Goal: Contribute content: Contribute content

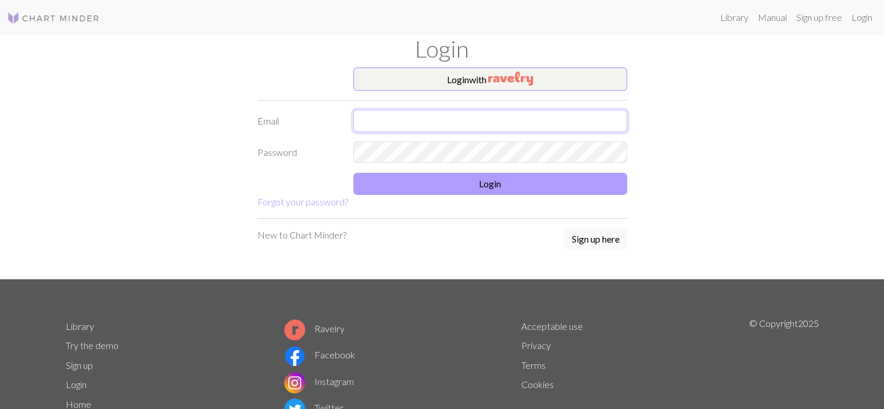
type input "deborasimoes03@hotmail.com"
click at [494, 190] on button "Login" at bounding box center [491, 184] width 274 height 22
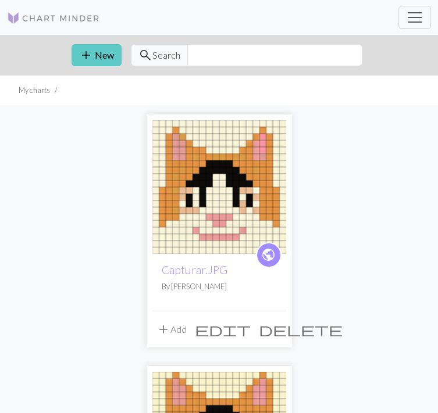
click at [72, 58] on button "add New" at bounding box center [97, 55] width 50 height 22
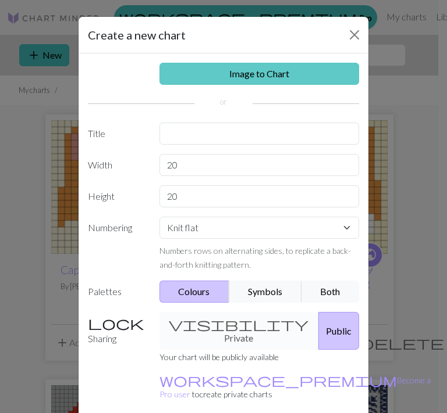
click at [265, 78] on link "Image to Chart" at bounding box center [259, 74] width 200 height 22
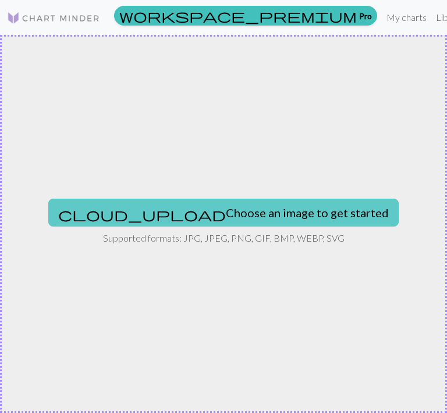
click at [234, 214] on button "cloud_upload Choose an image to get started" at bounding box center [223, 213] width 350 height 28
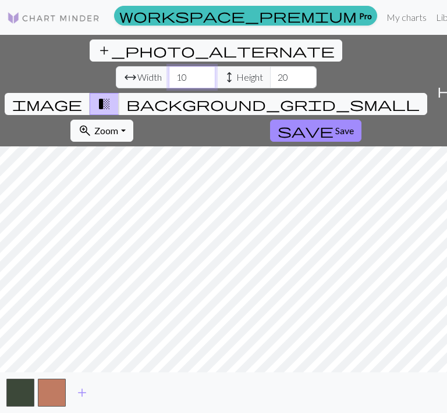
click at [169, 66] on input "10" at bounding box center [192, 77] width 47 height 22
click at [169, 66] on input "11" at bounding box center [192, 77] width 47 height 22
click at [169, 66] on input "12" at bounding box center [192, 77] width 47 height 22
click at [169, 66] on input "13" at bounding box center [192, 77] width 47 height 22
click at [169, 66] on input "14" at bounding box center [192, 77] width 47 height 22
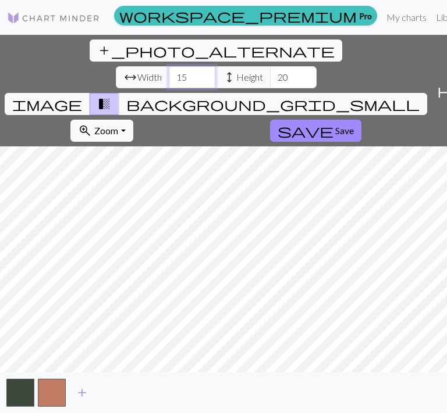
click at [169, 66] on input "15" at bounding box center [192, 77] width 47 height 22
click at [169, 66] on input "16" at bounding box center [192, 77] width 47 height 22
click at [169, 66] on input "17" at bounding box center [192, 77] width 47 height 22
click at [169, 66] on input "18" at bounding box center [192, 77] width 47 height 22
click at [169, 66] on input "19" at bounding box center [192, 77] width 47 height 22
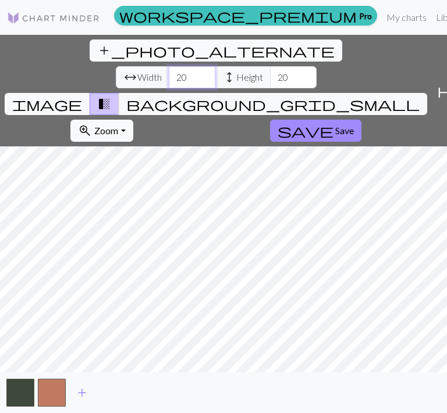
click at [169, 66] on input "20" at bounding box center [192, 77] width 47 height 22
click at [169, 66] on input "21" at bounding box center [192, 77] width 47 height 22
click at [169, 66] on input "22" at bounding box center [192, 77] width 47 height 22
click at [169, 66] on input "23" at bounding box center [192, 77] width 47 height 22
click at [169, 66] on input "24" at bounding box center [192, 77] width 47 height 22
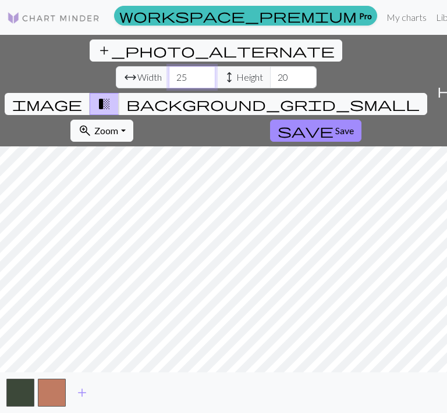
click at [169, 66] on input "25" at bounding box center [192, 77] width 47 height 22
click at [169, 66] on input "26" at bounding box center [192, 77] width 47 height 22
click at [169, 66] on input "27" at bounding box center [192, 77] width 47 height 22
click at [169, 66] on input "28" at bounding box center [192, 77] width 47 height 22
click at [169, 66] on input "29" at bounding box center [192, 77] width 47 height 22
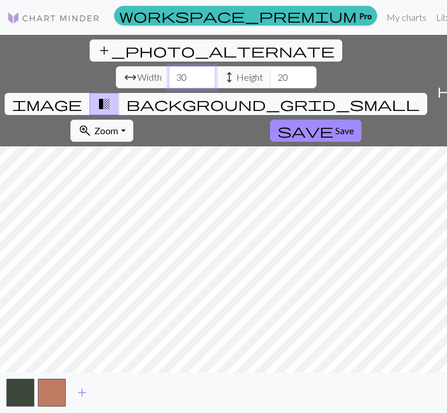
click at [169, 66] on input "30" at bounding box center [192, 77] width 47 height 22
type input "29"
click at [169, 66] on input "29" at bounding box center [192, 77] width 47 height 22
click at [270, 66] on input "21" at bounding box center [293, 77] width 47 height 22
click at [270, 66] on input "22" at bounding box center [293, 77] width 47 height 22
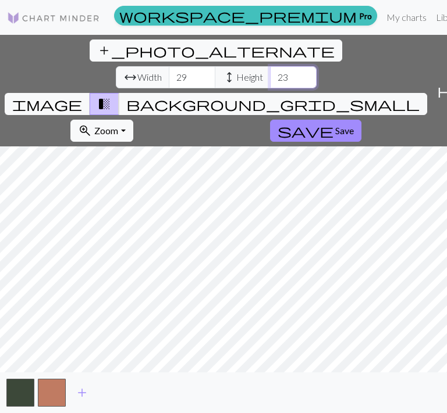
click at [270, 66] on input "23" at bounding box center [293, 77] width 47 height 22
type input "22"
click at [270, 66] on input "22" at bounding box center [293, 77] width 47 height 22
click at [81, 401] on span "add" at bounding box center [82, 393] width 14 height 16
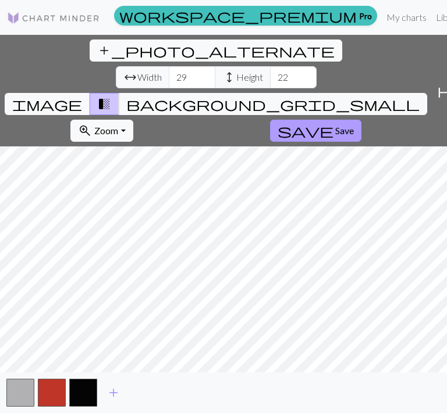
click at [335, 125] on span "Save" at bounding box center [344, 130] width 19 height 11
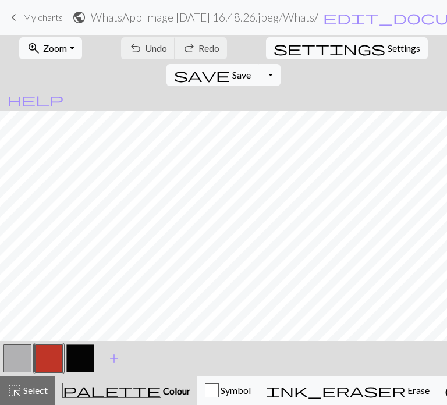
click at [19, 358] on button "button" at bounding box center [17, 358] width 28 height 28
click at [49, 361] on button "button" at bounding box center [49, 358] width 28 height 28
click at [145, 44] on span "Undo" at bounding box center [156, 47] width 22 height 11
click at [140, 54] on button "undo Undo Undo" at bounding box center [148, 48] width 54 height 22
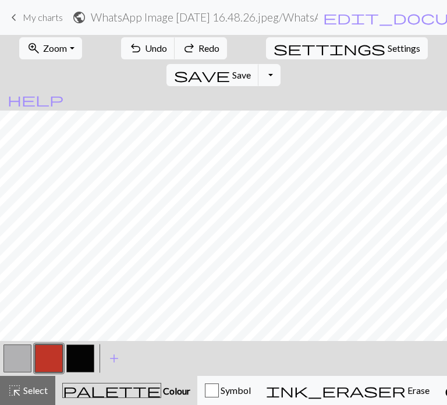
click at [30, 355] on button "button" at bounding box center [17, 358] width 28 height 28
click at [127, 46] on button "undo Undo Undo" at bounding box center [148, 48] width 54 height 22
click at [36, 369] on button "button" at bounding box center [49, 358] width 28 height 28
click at [0, 361] on div "< > add Add a colour" at bounding box center [223, 358] width 447 height 35
click at [30, 353] on button "button" at bounding box center [17, 358] width 28 height 28
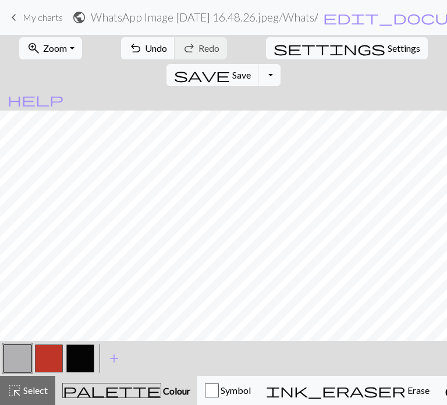
click at [55, 361] on button "button" at bounding box center [49, 358] width 28 height 28
click at [28, 358] on button "button" at bounding box center [17, 358] width 28 height 28
click at [59, 370] on button "button" at bounding box center [49, 358] width 28 height 28
click at [18, 359] on button "button" at bounding box center [17, 358] width 28 height 28
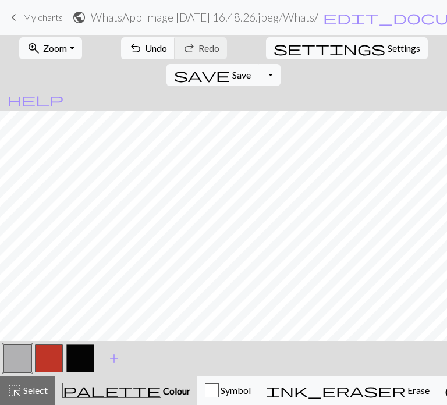
click at [47, 358] on button "button" at bounding box center [49, 358] width 28 height 28
click at [145, 53] on span "Undo" at bounding box center [156, 47] width 22 height 11
click at [23, 363] on button "button" at bounding box center [17, 358] width 28 height 28
click at [63, 346] on div at bounding box center [48, 357] width 31 height 31
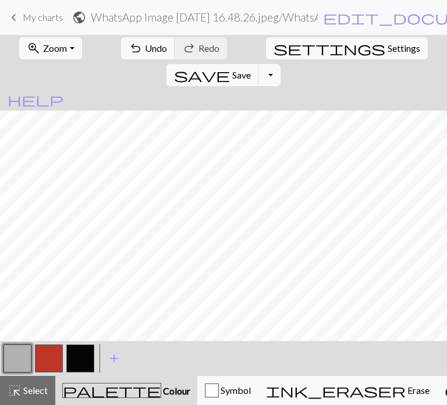
click at [43, 358] on button "button" at bounding box center [49, 358] width 28 height 28
click at [129, 42] on span "undo" at bounding box center [136, 48] width 14 height 16
click at [16, 360] on button "button" at bounding box center [17, 358] width 28 height 28
click at [44, 359] on button "button" at bounding box center [49, 358] width 28 height 28
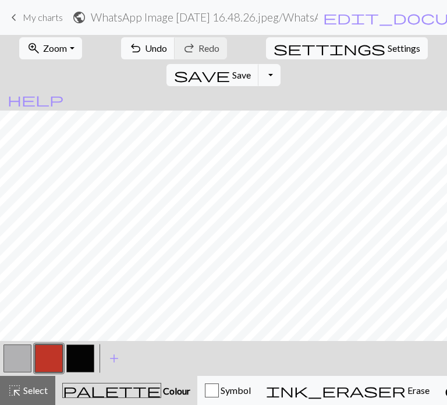
click at [30, 359] on button "button" at bounding box center [17, 358] width 28 height 28
click at [145, 49] on span "Undo" at bounding box center [156, 47] width 22 height 11
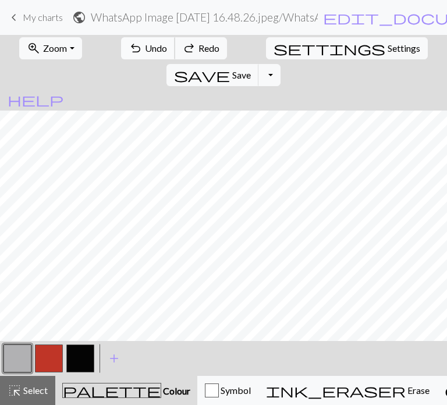
click at [145, 49] on span "Undo" at bounding box center [156, 47] width 22 height 11
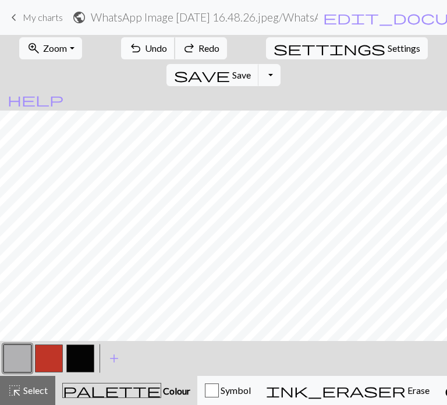
click at [145, 49] on span "Undo" at bounding box center [156, 47] width 22 height 11
click at [182, 48] on span "redo" at bounding box center [189, 48] width 14 height 16
click at [53, 348] on button "button" at bounding box center [49, 358] width 28 height 28
click at [19, 368] on button "button" at bounding box center [17, 358] width 28 height 28
click at [46, 356] on button "button" at bounding box center [49, 358] width 28 height 28
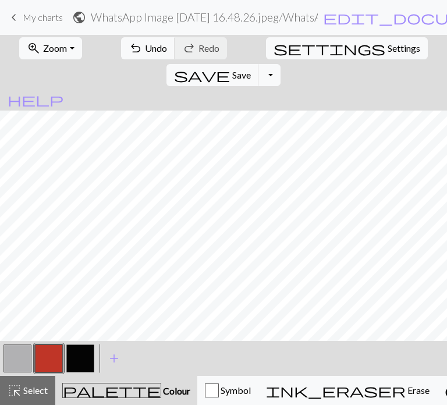
click at [28, 362] on button "button" at bounding box center [17, 358] width 28 height 28
click at [45, 371] on button "button" at bounding box center [49, 358] width 28 height 28
click at [14, 351] on button "button" at bounding box center [17, 358] width 28 height 28
click at [45, 360] on button "button" at bounding box center [49, 358] width 28 height 28
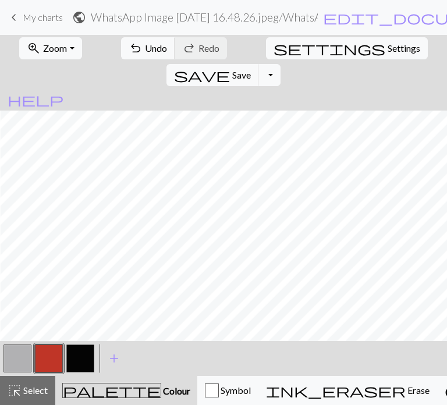
scroll to position [31, 0]
click at [19, 365] on button "button" at bounding box center [17, 358] width 28 height 28
click at [145, 50] on span "Undo" at bounding box center [156, 47] width 22 height 11
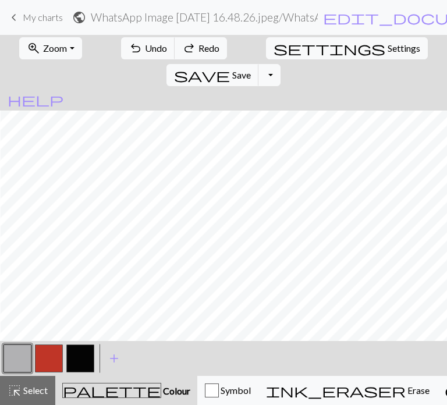
click at [56, 358] on button "button" at bounding box center [49, 358] width 28 height 28
click at [23, 354] on button "button" at bounding box center [17, 358] width 28 height 28
click at [62, 346] on button "button" at bounding box center [49, 358] width 28 height 28
click at [38, 360] on button "button" at bounding box center [49, 358] width 28 height 28
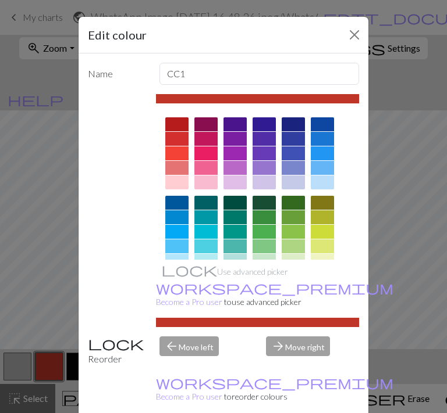
click at [21, 359] on div "Edit colour Name CC1 Use advanced picker workspace_premium Become a Pro user to…" at bounding box center [223, 206] width 447 height 413
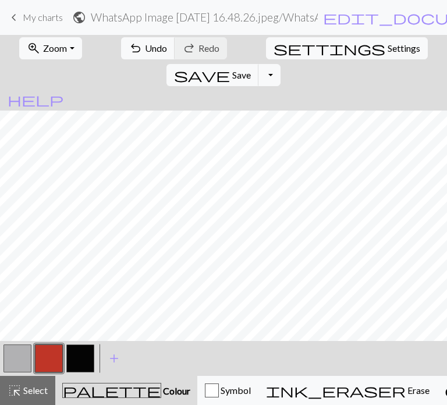
click at [8, 356] on button "button" at bounding box center [17, 358] width 28 height 28
click at [150, 51] on span "Undo" at bounding box center [156, 47] width 22 height 11
click at [40, 356] on button "button" at bounding box center [49, 358] width 28 height 28
click at [3, 365] on button "button" at bounding box center [17, 358] width 28 height 28
click at [48, 365] on button "button" at bounding box center [49, 358] width 28 height 28
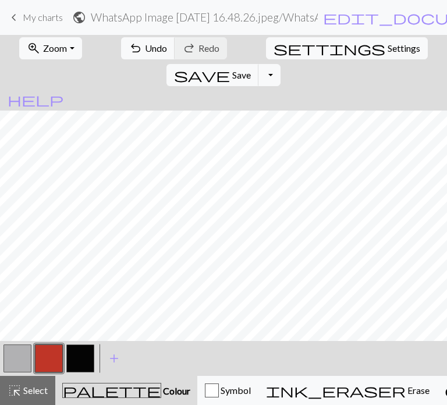
click at [28, 357] on button "button" at bounding box center [17, 358] width 28 height 28
click at [56, 345] on button "button" at bounding box center [49, 358] width 28 height 28
click at [21, 362] on button "button" at bounding box center [17, 358] width 28 height 28
click at [49, 355] on button "button" at bounding box center [49, 358] width 28 height 28
click at [27, 360] on button "button" at bounding box center [17, 358] width 28 height 28
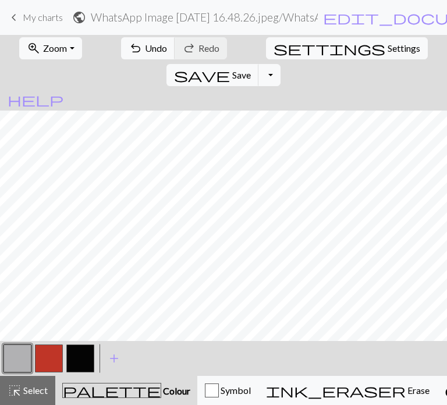
scroll to position [0, 1]
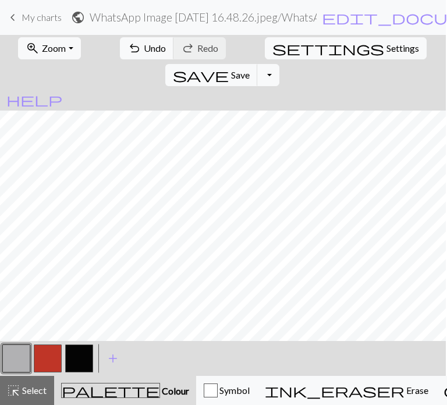
drag, startPoint x: 445, startPoint y: 236, endPoint x: 446, endPoint y: 252, distance: 15.7
click at [445, 252] on html "This website uses cookies to ensure you get the best experience on our website.…" at bounding box center [222, 202] width 447 height 405
